Goal: Information Seeking & Learning: Learn about a topic

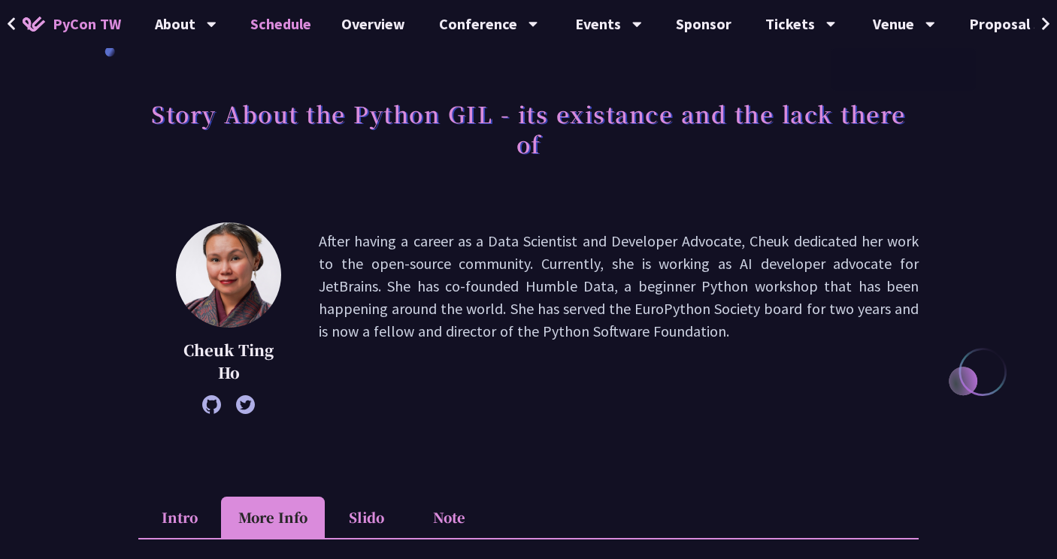
click at [274, 17] on link "Schedule" at bounding box center [280, 24] width 91 height 48
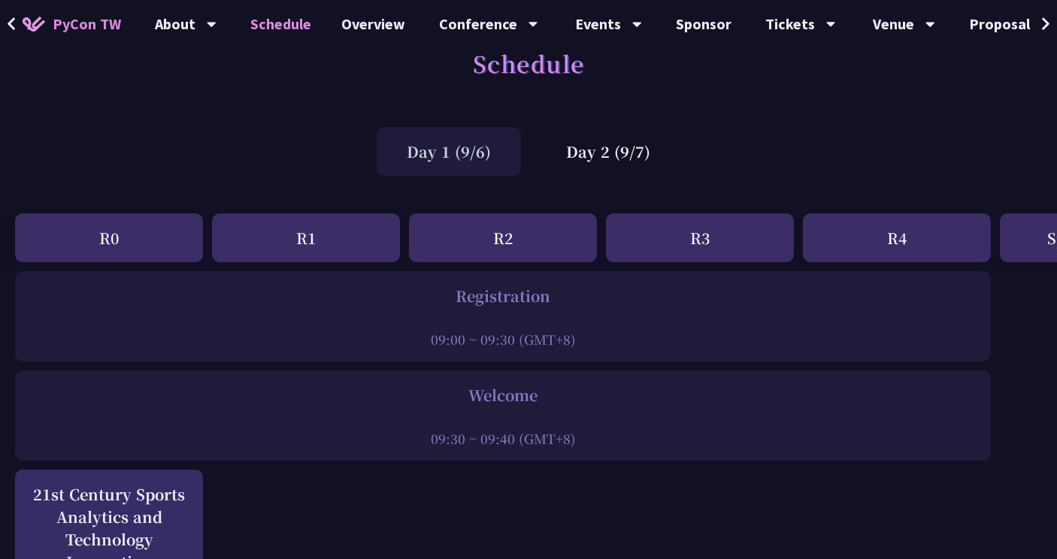
scroll to position [30, 0]
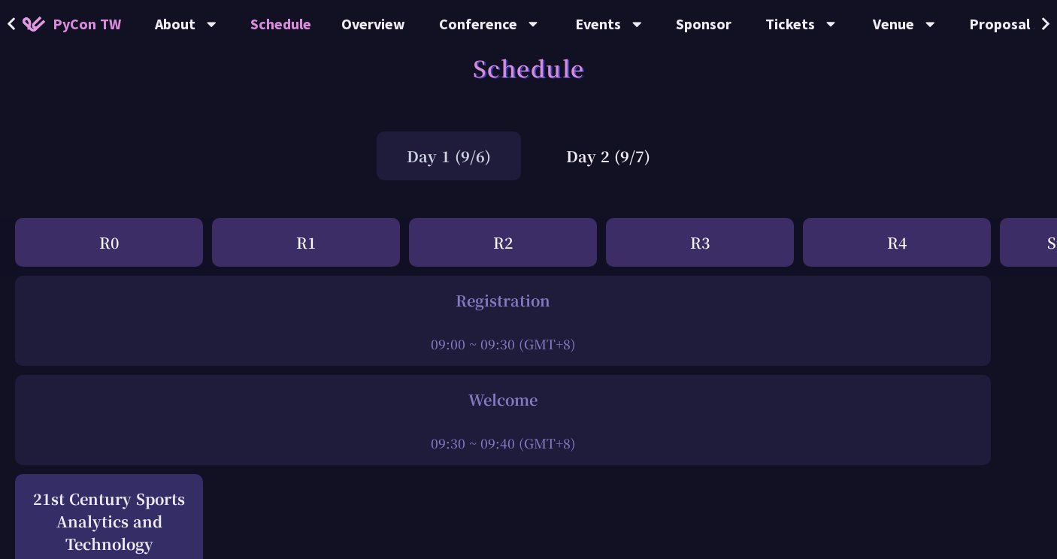
click at [496, 157] on div "Day 1 (9/6)" at bounding box center [449, 156] width 144 height 49
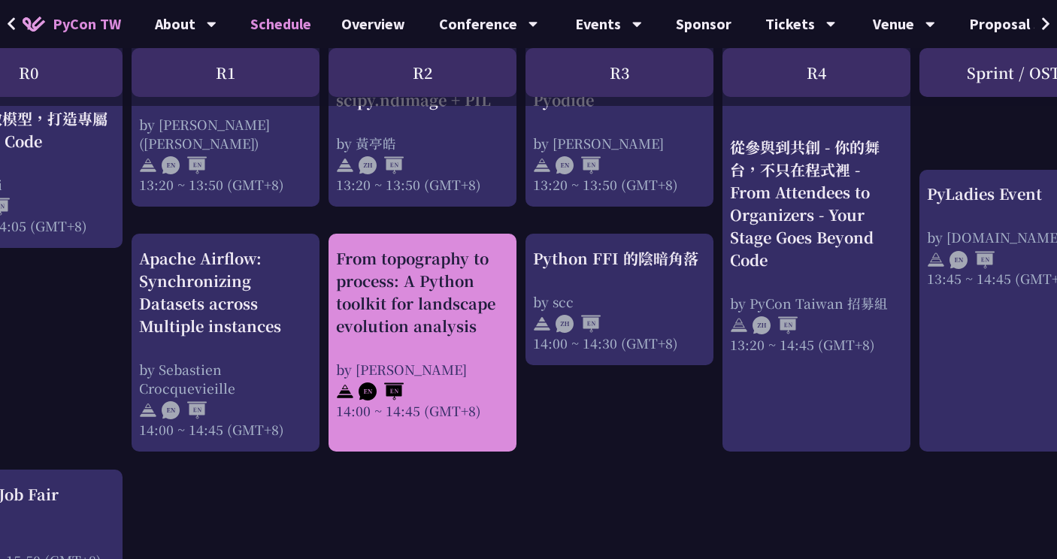
scroll to position [1471, 86]
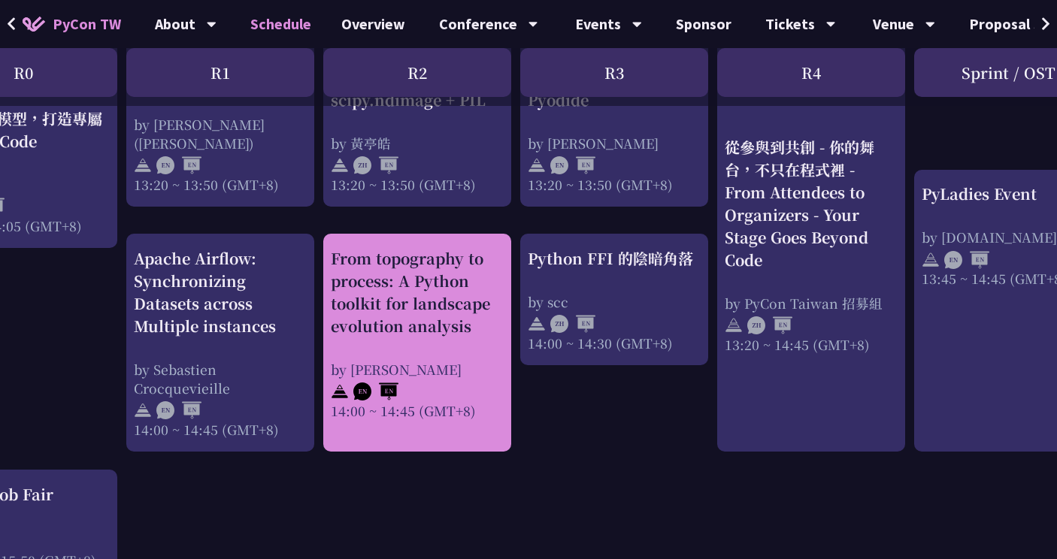
click at [495, 259] on div "From topography to process: A Python toolkit for landscape evolution analysis" at bounding box center [417, 292] width 173 height 90
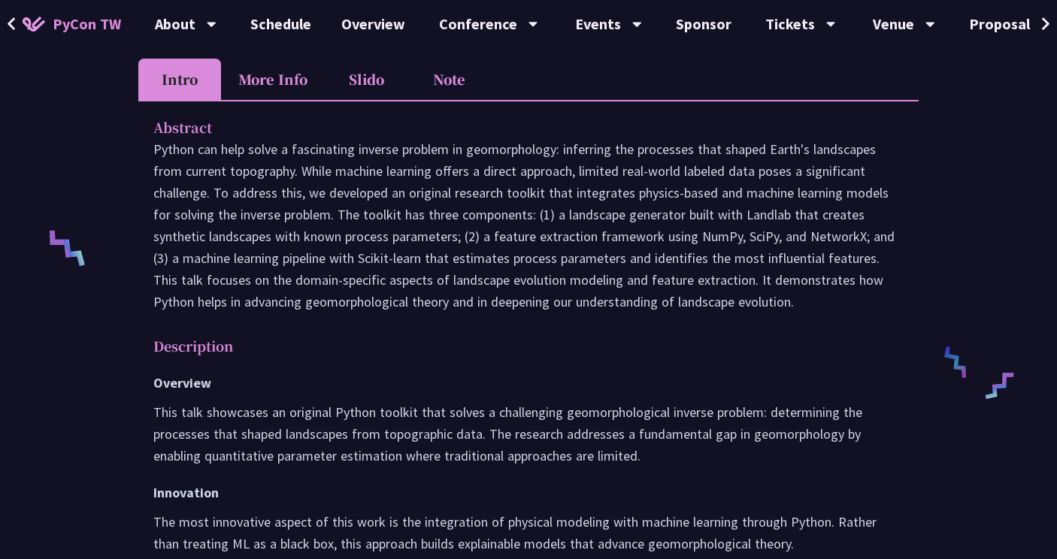
scroll to position [501, 0]
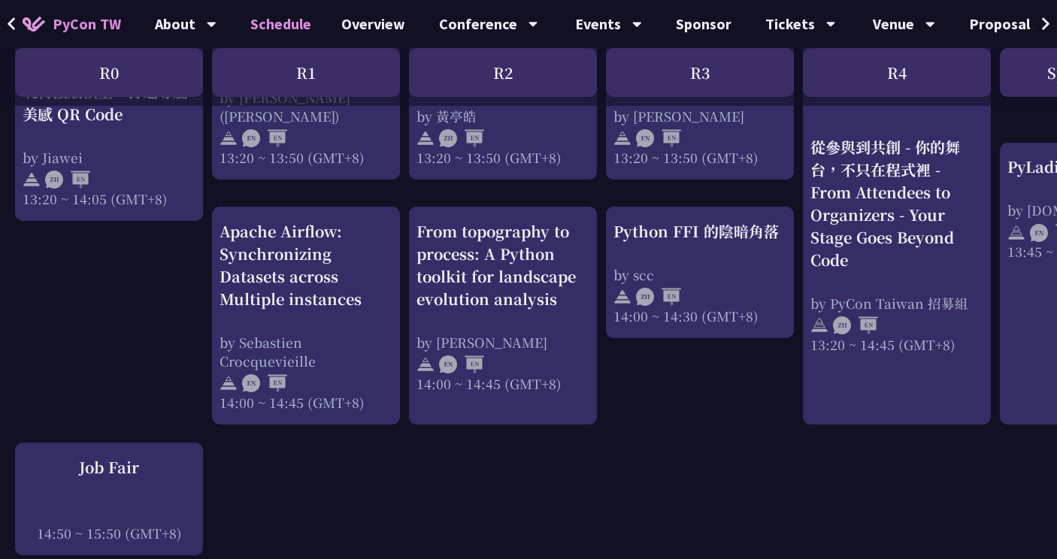
scroll to position [1500, 0]
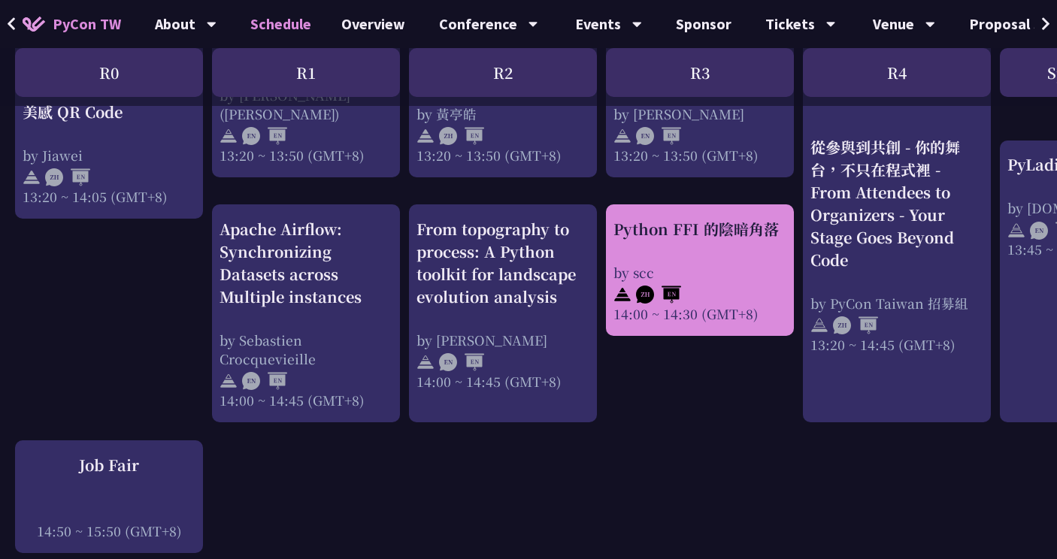
click at [739, 245] on div "Python FFI 的陰暗角落 by scc 14:00 ~ 14:30 (GMT+8)" at bounding box center [699, 270] width 173 height 105
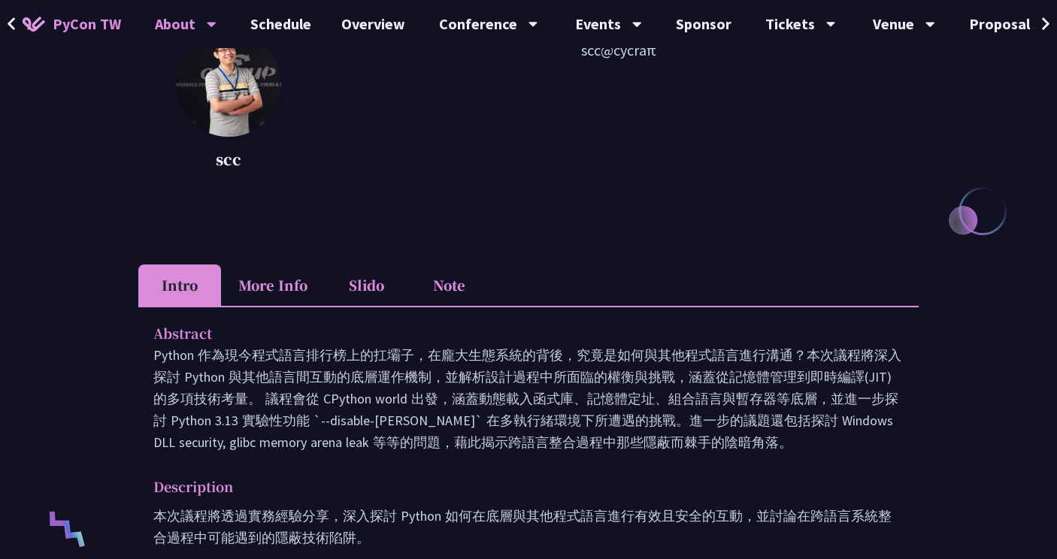
scroll to position [144, 0]
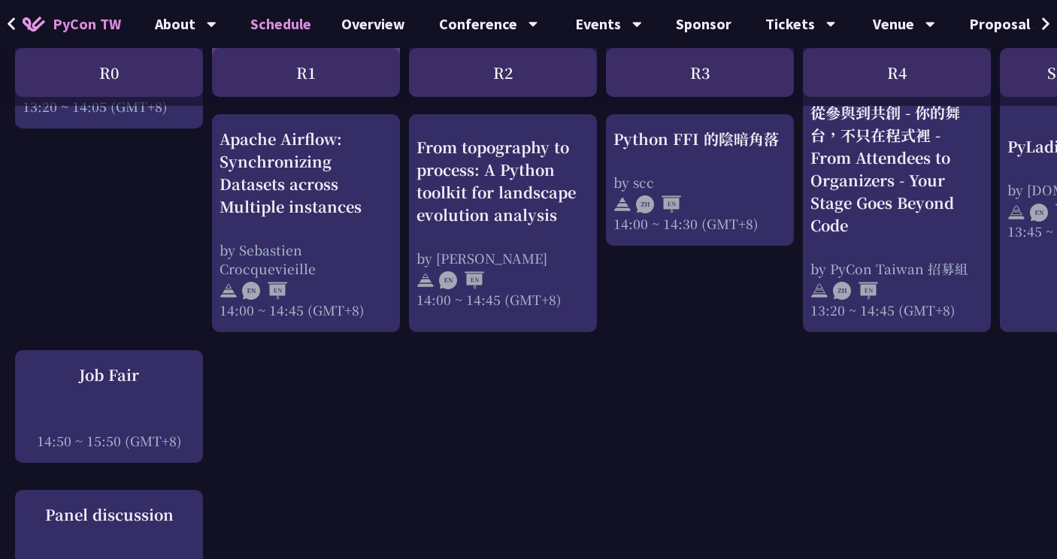
scroll to position [1520, 0]
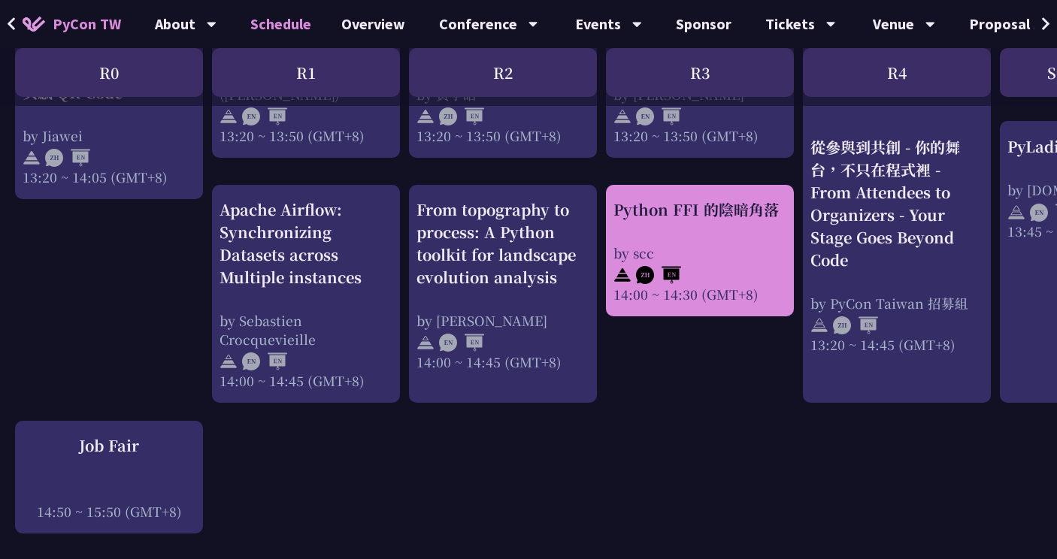
click at [673, 204] on div "Python FFI 的陰暗角落" at bounding box center [699, 209] width 173 height 23
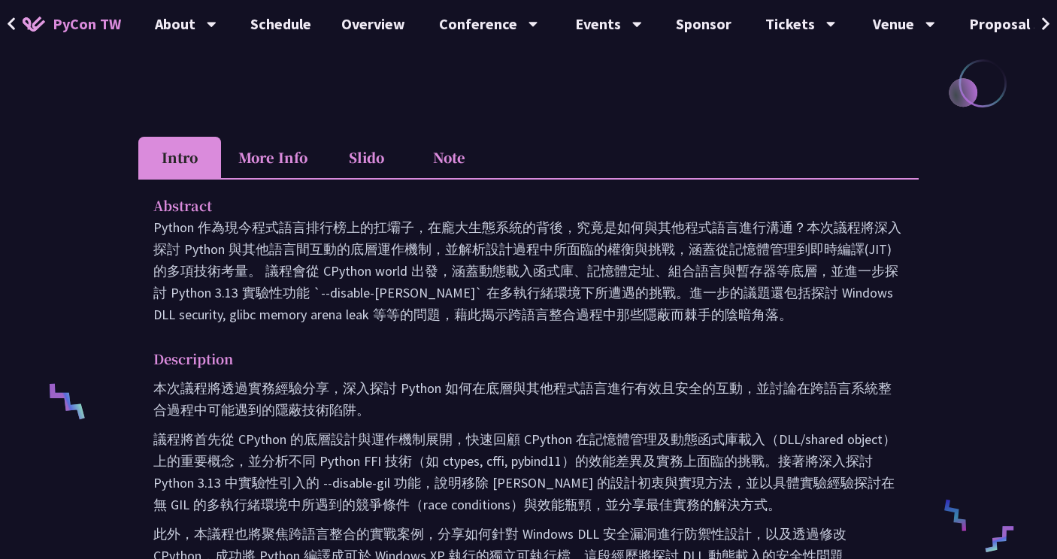
scroll to position [352, 0]
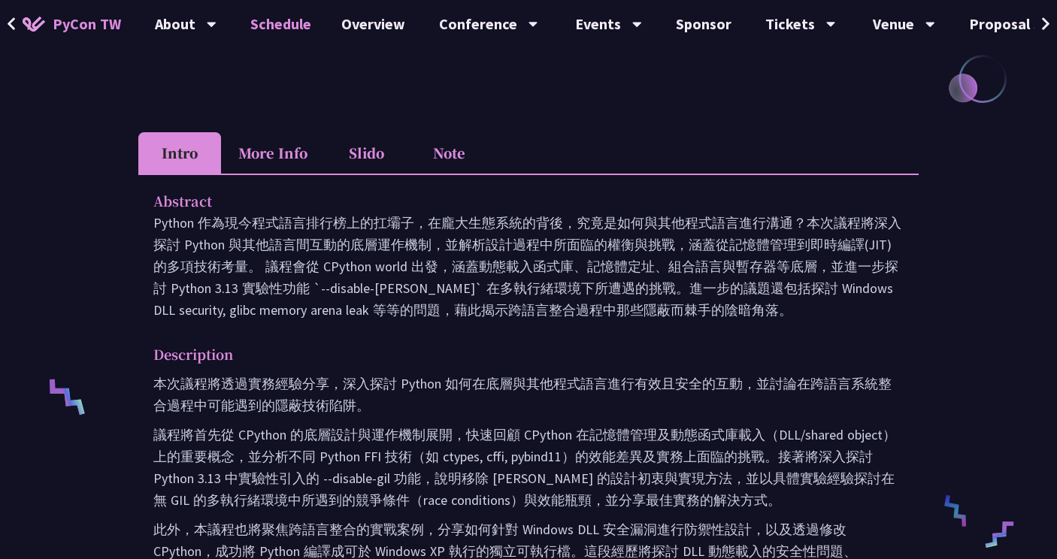
click at [278, 25] on link "Schedule" at bounding box center [280, 24] width 91 height 48
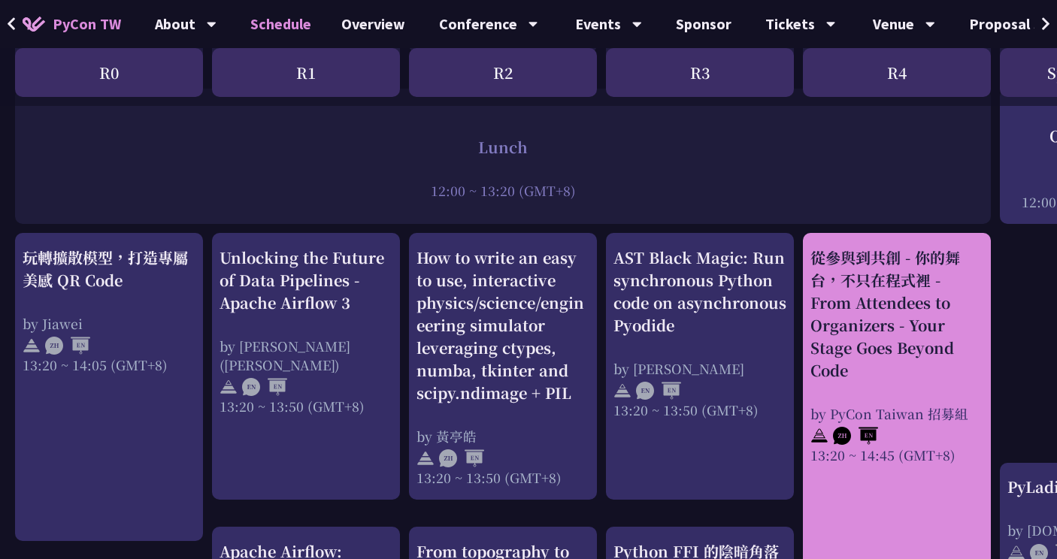
scroll to position [1162, 0]
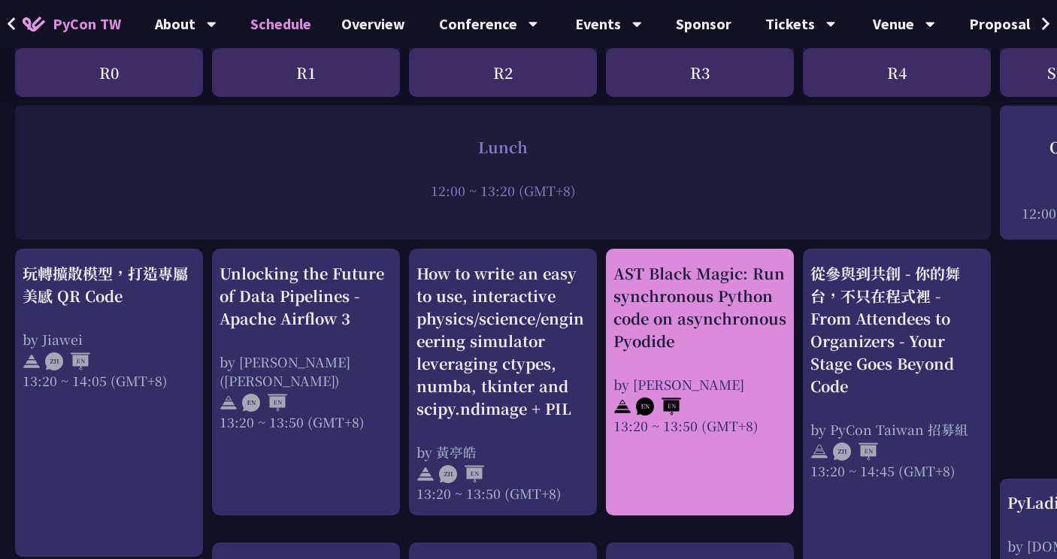
click at [746, 293] on div "AST Black Magic: Run synchronous Python code on asynchronous Pyodide" at bounding box center [699, 307] width 173 height 90
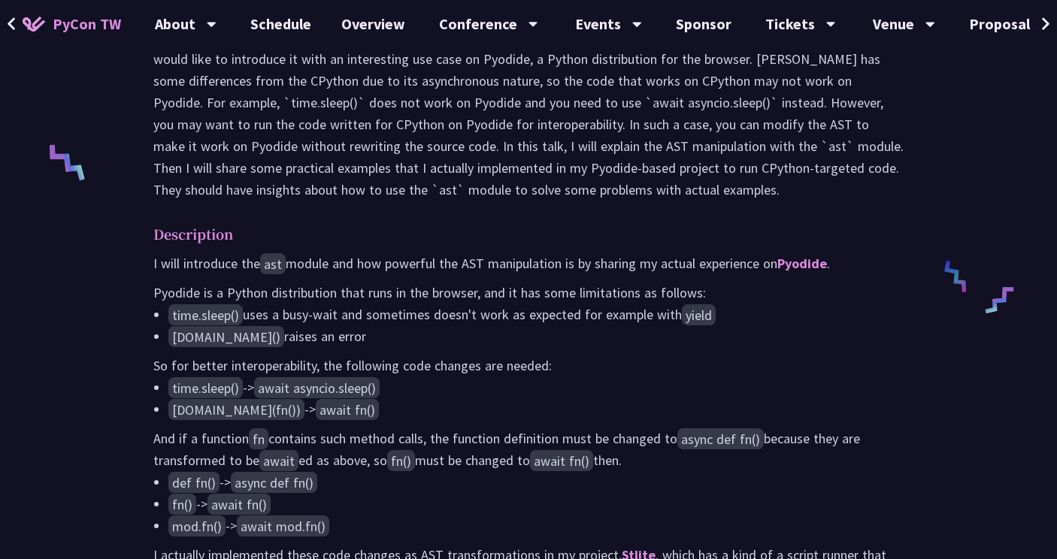
scroll to position [589, 0]
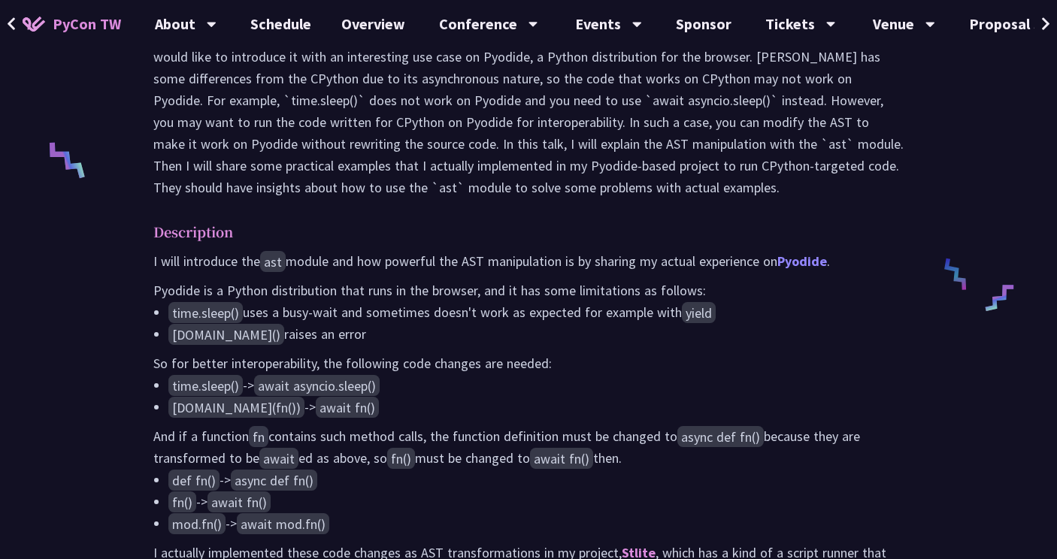
click at [799, 270] on link "Pyodide" at bounding box center [802, 261] width 50 height 17
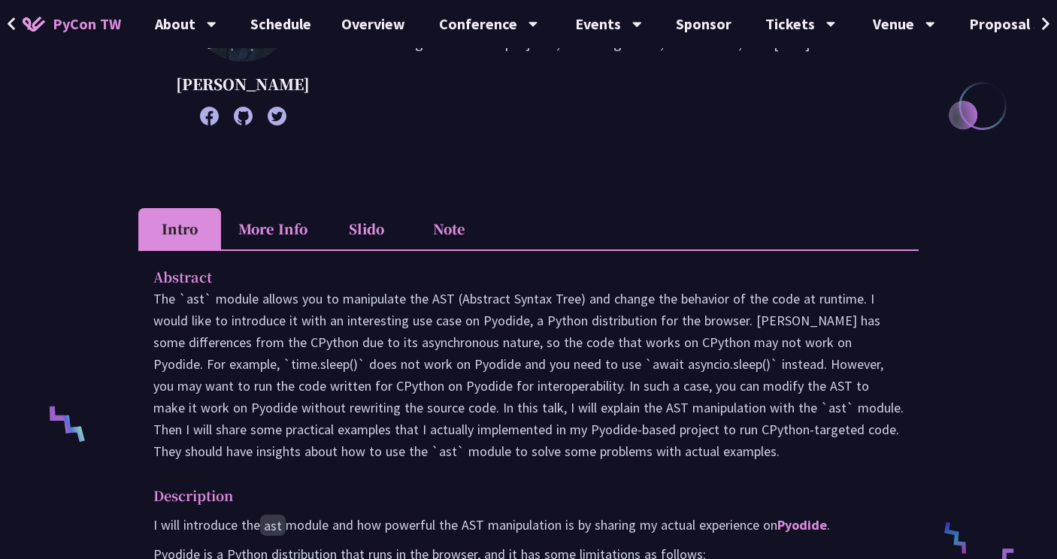
scroll to position [331, 0]
